Goal: Find specific page/section: Find specific page/section

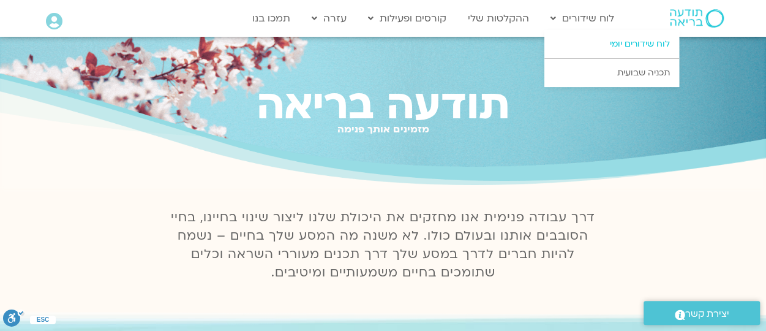
click at [614, 48] on link "לוח שידורים יומי" at bounding box center [612, 44] width 135 height 28
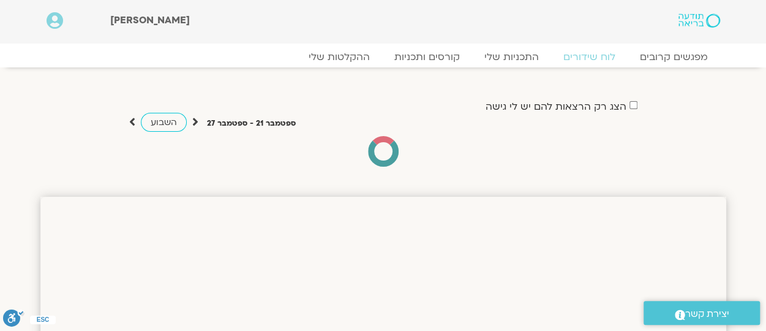
drag, startPoint x: 766, startPoint y: 74, endPoint x: 764, endPoint y: 85, distance: 11.2
click at [764, 85] on section "הצג רק הרצאות להם יש לי גישה ספטמבר 21 - ספטמבר 27 השבוע להציג אירועים שפתוחים …" at bounding box center [383, 119] width 766 height 105
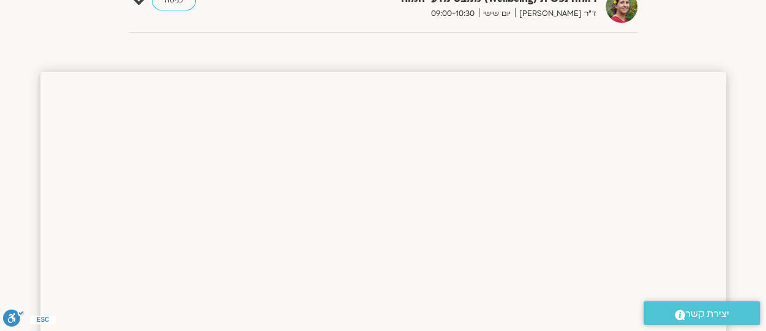
scroll to position [255, 0]
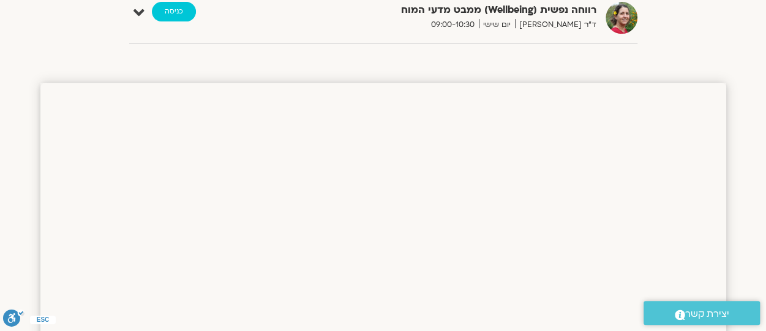
click at [167, 12] on link "כניסה" at bounding box center [174, 12] width 44 height 20
